Goal: Task Accomplishment & Management: Complete application form

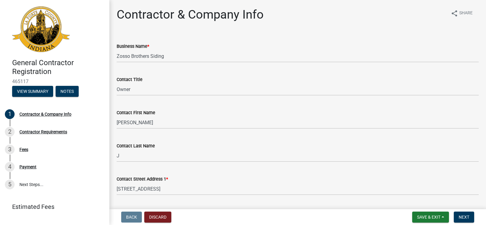
select select "IN"
click at [35, 91] on button "View Summary" at bounding box center [32, 91] width 41 height 11
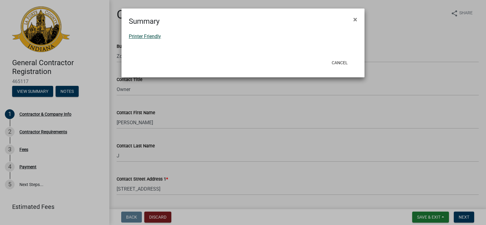
click at [150, 35] on link "Printer Friendly" at bounding box center [145, 36] width 32 height 6
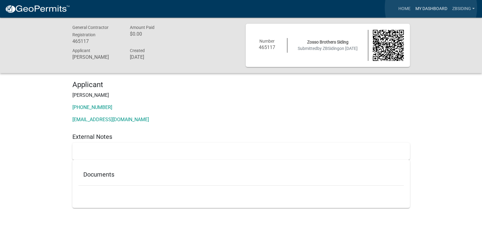
click at [431, 8] on link "My Dashboard" at bounding box center [431, 9] width 37 height 12
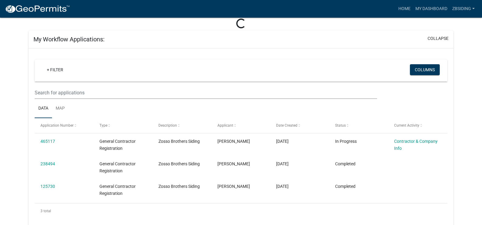
scroll to position [39, 0]
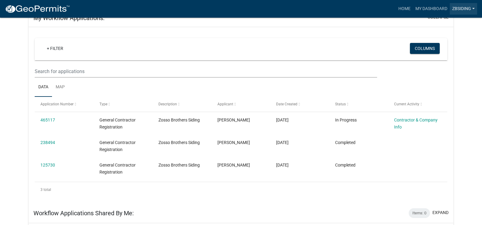
click at [460, 9] on link "ZBSiding" at bounding box center [462, 9] width 27 height 12
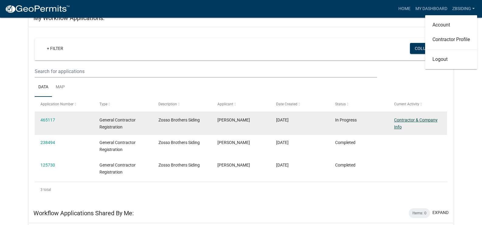
click at [417, 121] on link "Contractor & Company Info" at bounding box center [415, 123] width 43 height 12
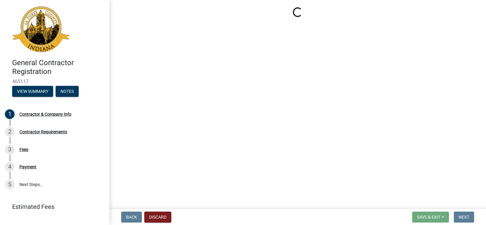
select select "IN"
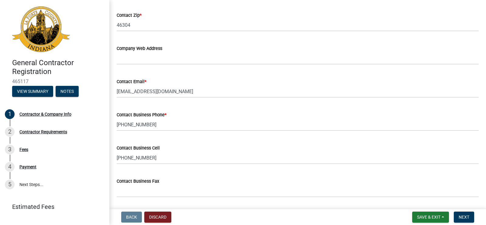
scroll to position [323, 0]
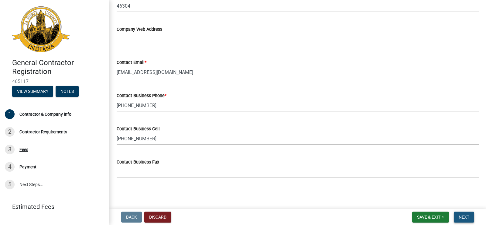
click at [469, 218] on span "Next" at bounding box center [464, 216] width 11 height 5
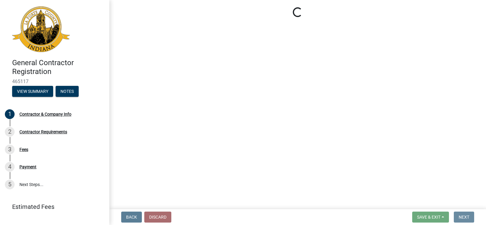
scroll to position [0, 0]
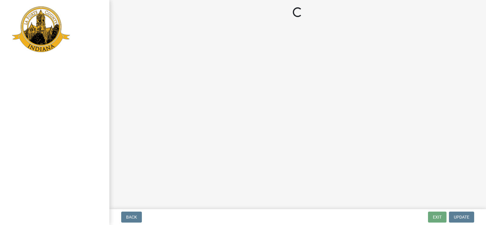
select select "IN"
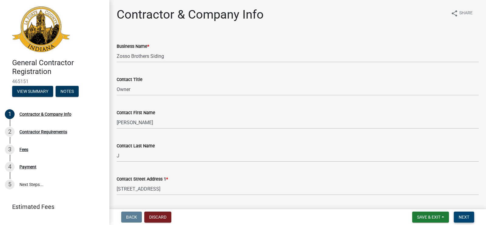
click at [460, 215] on span "Next" at bounding box center [464, 216] width 11 height 5
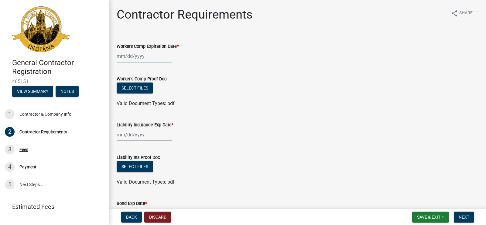
click at [149, 57] on div at bounding box center [145, 56] width 56 height 12
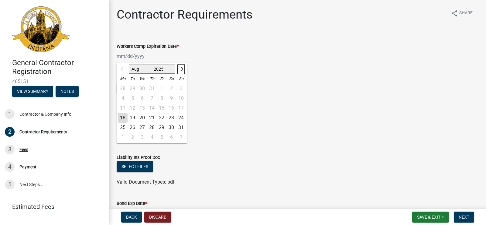
click at [181, 69] on span "Next month" at bounding box center [181, 69] width 5 height 5
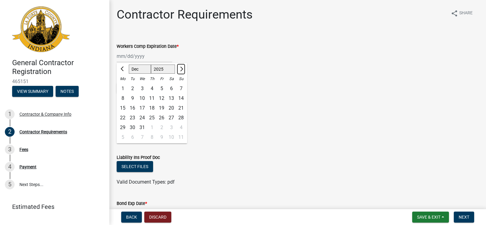
select select "1"
select select "2026"
click at [181, 69] on span "Next month" at bounding box center [181, 69] width 5 height 5
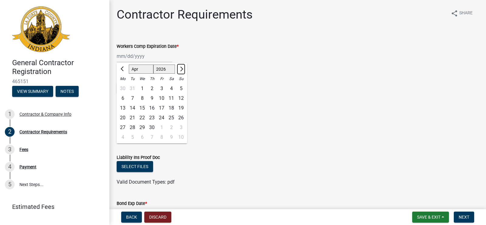
click at [181, 69] on span "Next month" at bounding box center [181, 69] width 5 height 5
select select "5"
click at [151, 126] on div "28" at bounding box center [152, 127] width 10 height 10
type input "05/28/2026"
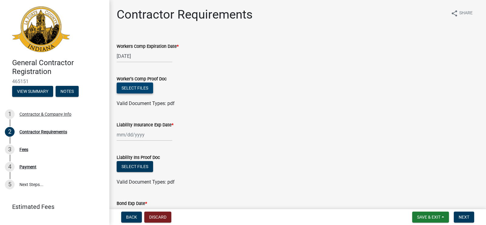
click at [137, 86] on button "Select files" at bounding box center [135, 87] width 36 height 11
click at [146, 57] on div "05/28/2026" at bounding box center [145, 56] width 56 height 12
select select "5"
select select "2026"
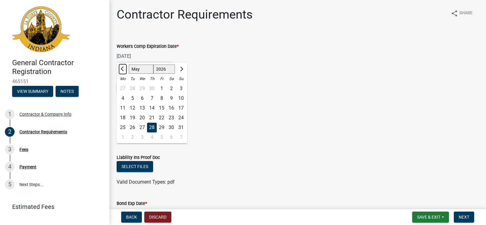
click at [122, 68] on span "Previous month" at bounding box center [123, 69] width 5 height 5
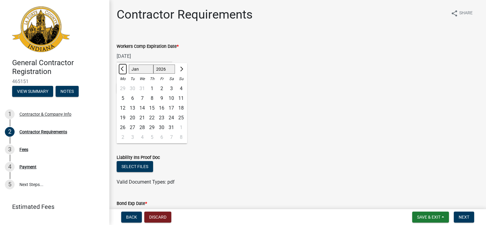
select select "12"
select select "2025"
click at [122, 68] on span "Previous month" at bounding box center [123, 69] width 5 height 5
select select "11"
click at [142, 126] on div "26" at bounding box center [142, 127] width 10 height 10
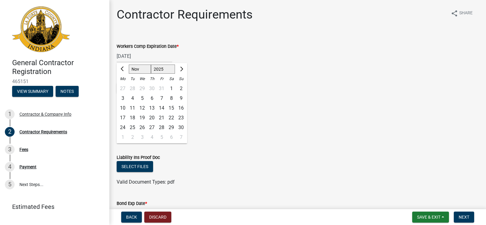
type input "11/26/2025"
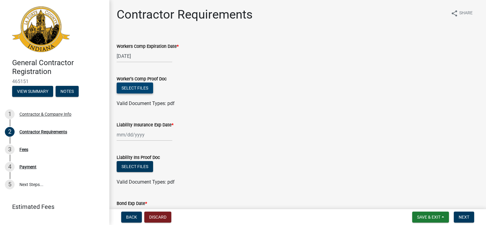
click at [143, 85] on button "Select files" at bounding box center [135, 87] width 36 height 11
click at [140, 88] on button "Select files" at bounding box center [135, 87] width 36 height 11
click at [156, 217] on button "Discard" at bounding box center [157, 216] width 27 height 11
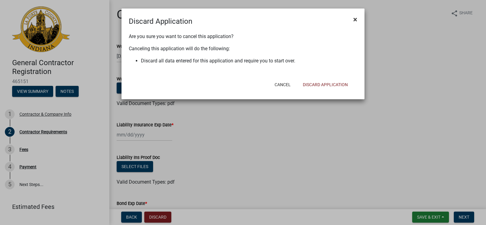
click at [356, 19] on span "×" at bounding box center [355, 19] width 4 height 9
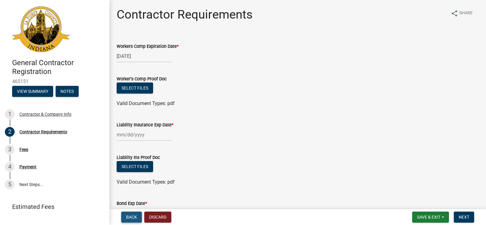
click at [131, 217] on span "Back" at bounding box center [131, 216] width 11 height 5
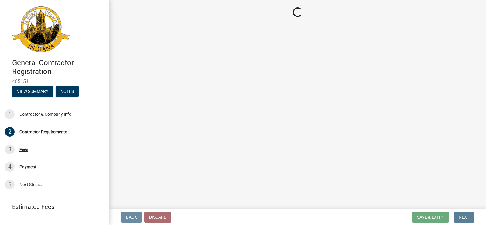
select select "IN"
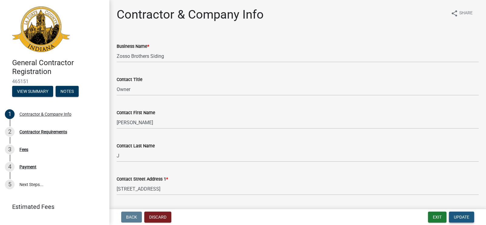
click at [460, 217] on span "Update" at bounding box center [461, 216] width 15 height 5
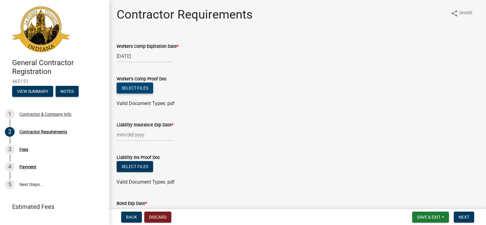
click at [132, 88] on button "Select files" at bounding box center [135, 87] width 36 height 11
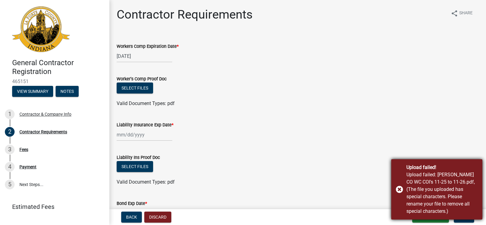
click at [400, 190] on div "Upload failed! Upload failed: LaPorte CO WC COI's 11-25 to 11-26.pdf, (The file…" at bounding box center [436, 189] width 91 height 60
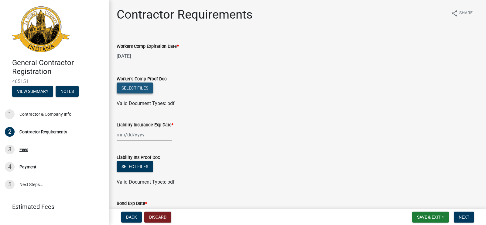
click at [136, 91] on button "Select files" at bounding box center [135, 87] width 36 height 11
click at [143, 89] on button "Select files" at bounding box center [135, 87] width 36 height 11
click at [139, 91] on button "Select files" at bounding box center [135, 87] width 36 height 11
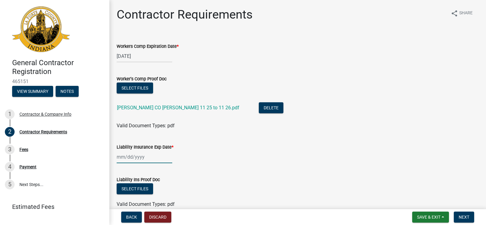
click at [148, 158] on div at bounding box center [145, 156] width 56 height 12
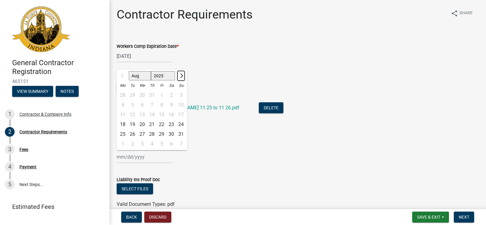
click at [183, 74] on button "Next month" at bounding box center [180, 76] width 7 height 10
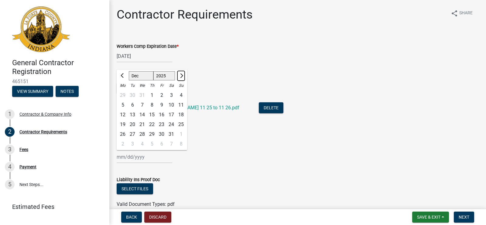
select select "1"
select select "2026"
click at [183, 74] on button "Next month" at bounding box center [180, 76] width 7 height 10
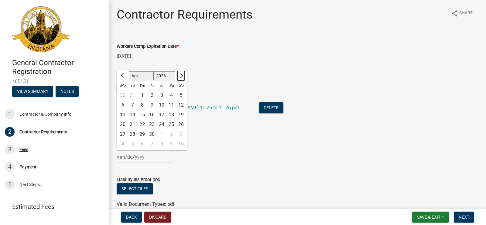
click at [183, 74] on button "Next month" at bounding box center [180, 76] width 7 height 10
select select "5"
drag, startPoint x: 152, startPoint y: 132, endPoint x: 161, endPoint y: 100, distance: 34.0
click at [151, 132] on div "28" at bounding box center [152, 134] width 10 height 10
type input "05/28/2026"
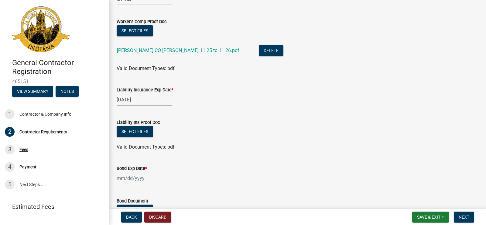
scroll to position [61, 0]
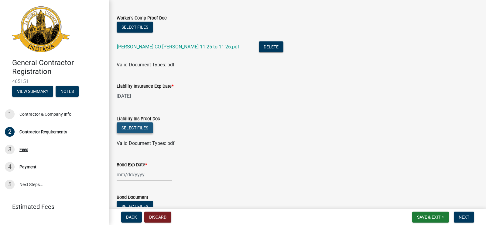
click at [136, 126] on button "Select files" at bounding box center [135, 127] width 36 height 11
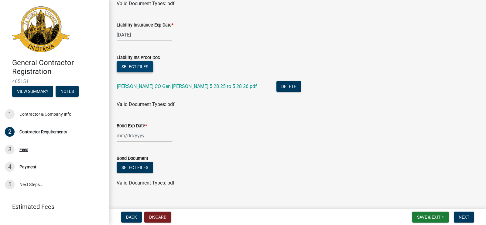
scroll to position [131, 0]
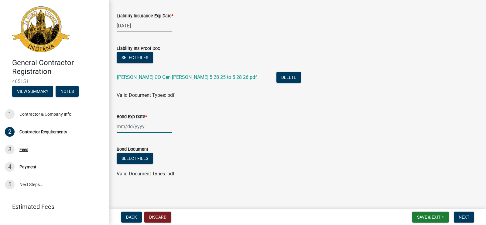
click at [133, 124] on div at bounding box center [145, 126] width 56 height 12
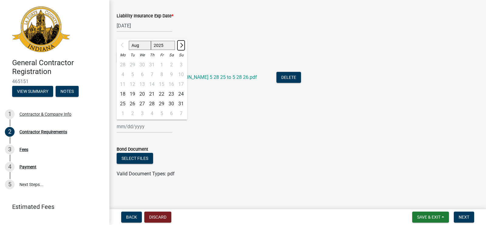
click at [181, 45] on span "Next month" at bounding box center [181, 45] width 5 height 5
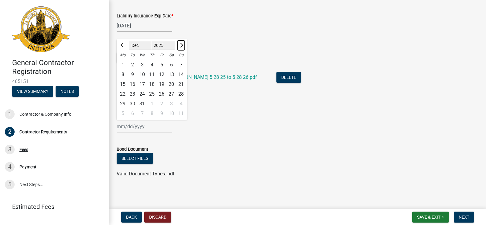
select select "1"
select select "2026"
click at [181, 45] on span "Next month" at bounding box center [181, 45] width 5 height 5
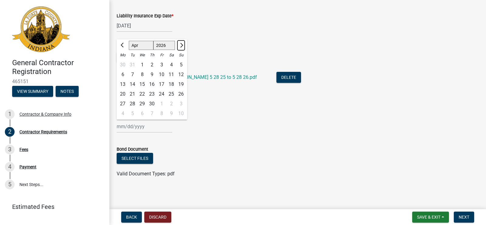
click at [181, 45] on span "Next month" at bounding box center [181, 45] width 5 height 5
select select "5"
click at [163, 84] on div "15" at bounding box center [162, 84] width 10 height 10
type input "05/15/2026"
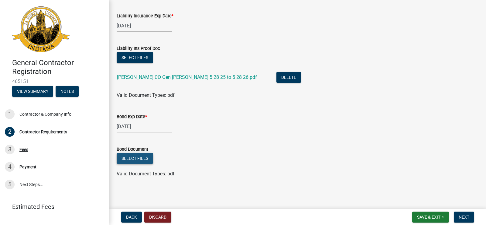
click at [138, 158] on button "Select files" at bounding box center [135, 158] width 36 height 11
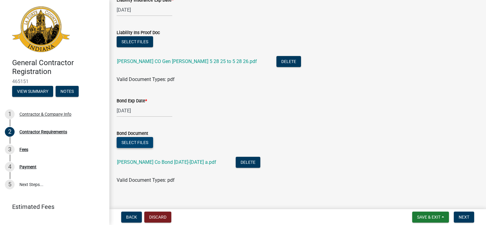
scroll to position [153, 0]
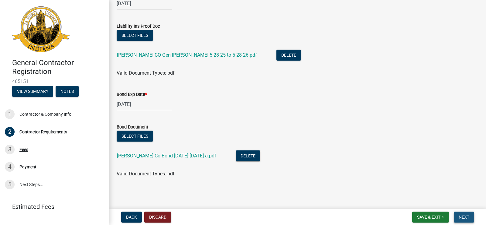
click at [463, 216] on span "Next" at bounding box center [464, 216] width 11 height 5
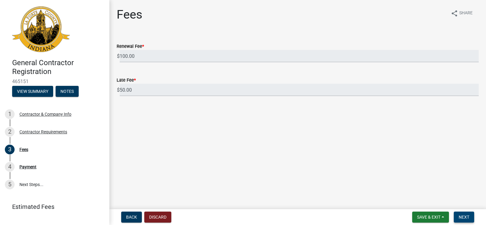
click at [463, 216] on span "Next" at bounding box center [464, 216] width 11 height 5
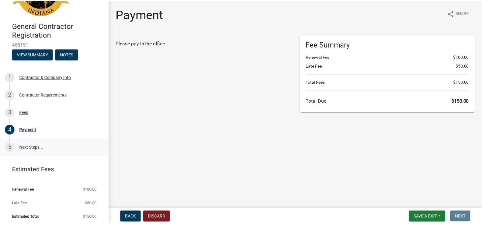
scroll to position [39, 0]
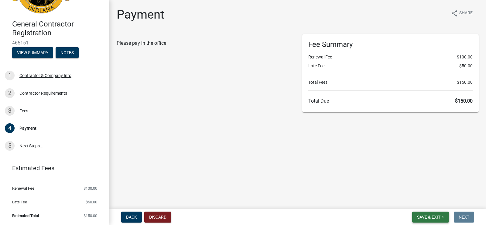
click at [438, 216] on span "Save & Exit" at bounding box center [428, 216] width 23 height 5
click at [421, 200] on button "Save & Exit" at bounding box center [425, 201] width 49 height 15
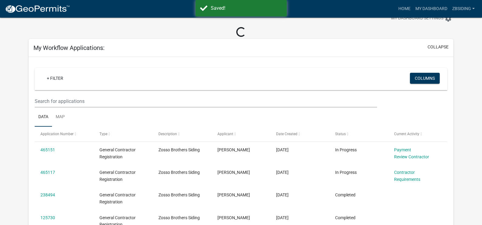
scroll to position [30, 0]
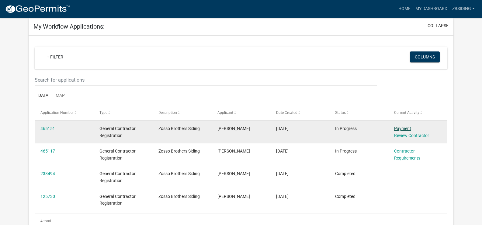
click at [406, 128] on link "Payment" at bounding box center [402, 128] width 17 height 5
